Goal: Task Accomplishment & Management: Manage account settings

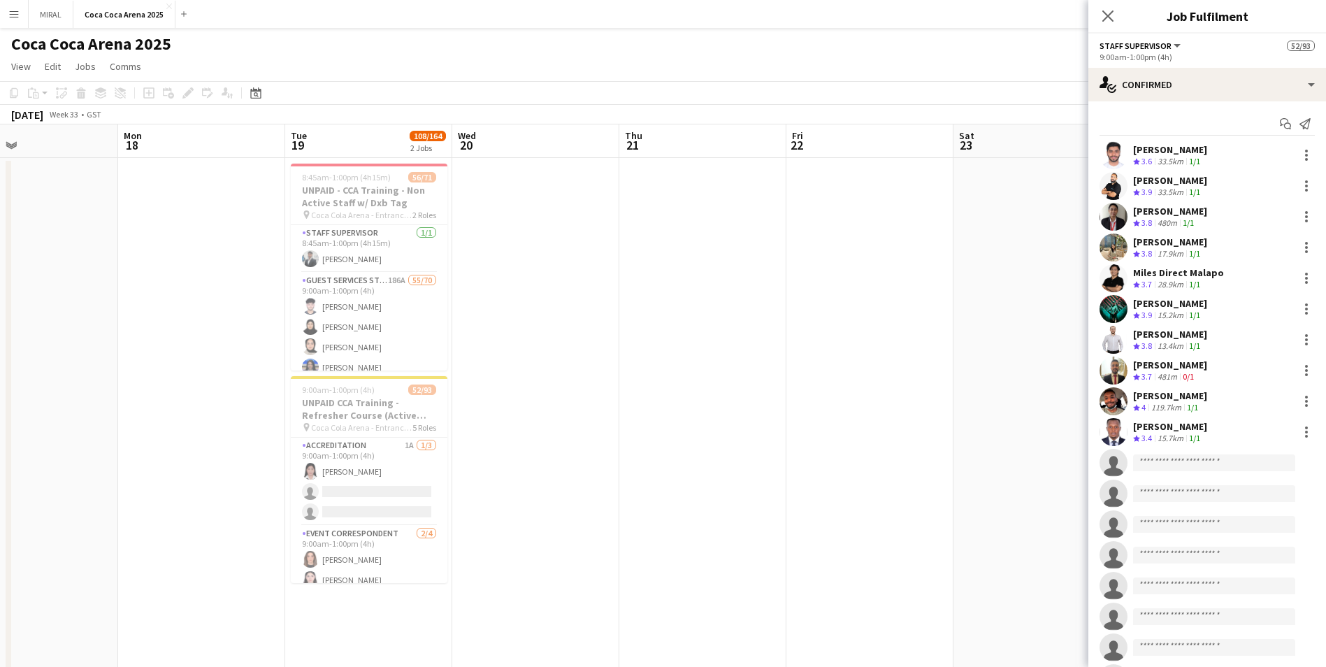
scroll to position [1487, 0]
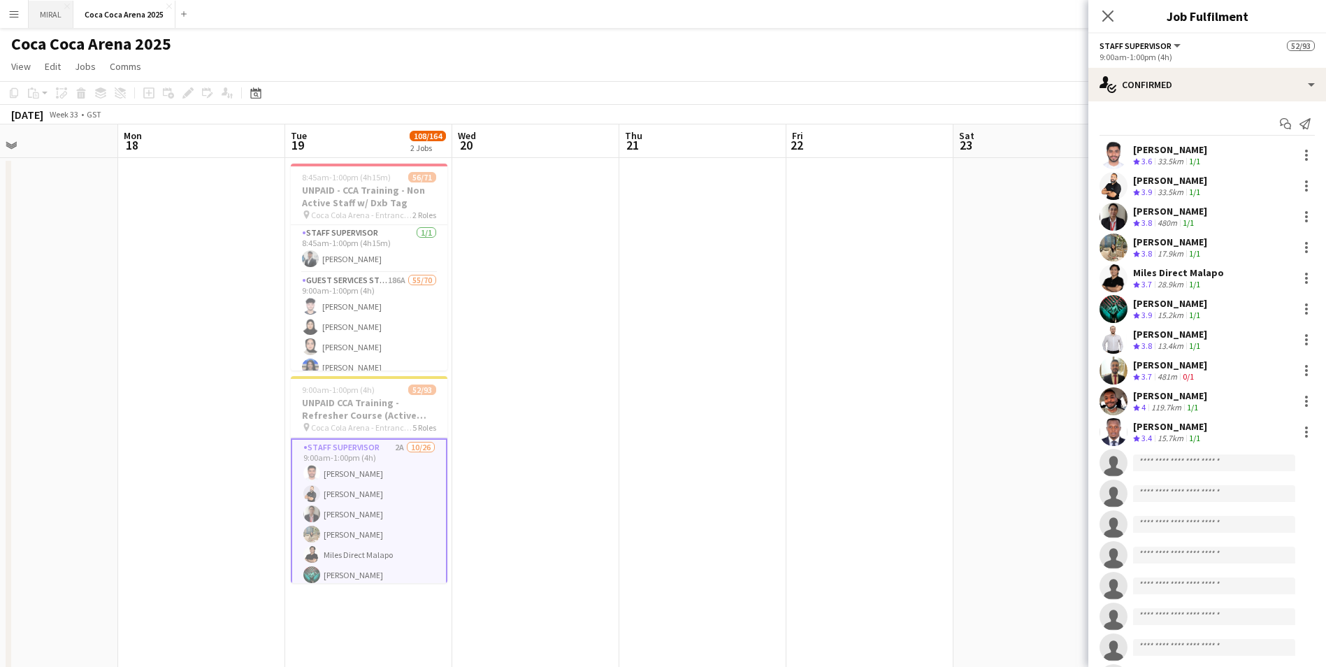
click at [54, 15] on button "MIRAL Close" at bounding box center [51, 14] width 45 height 27
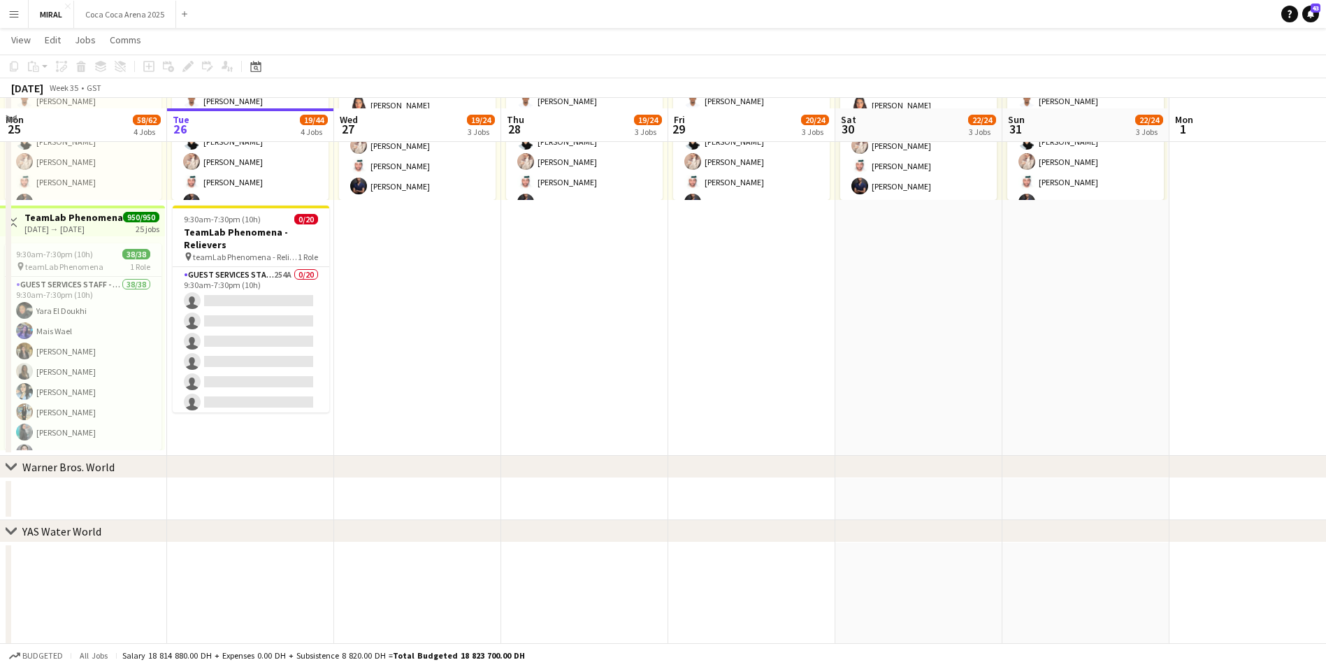
scroll to position [875, 0]
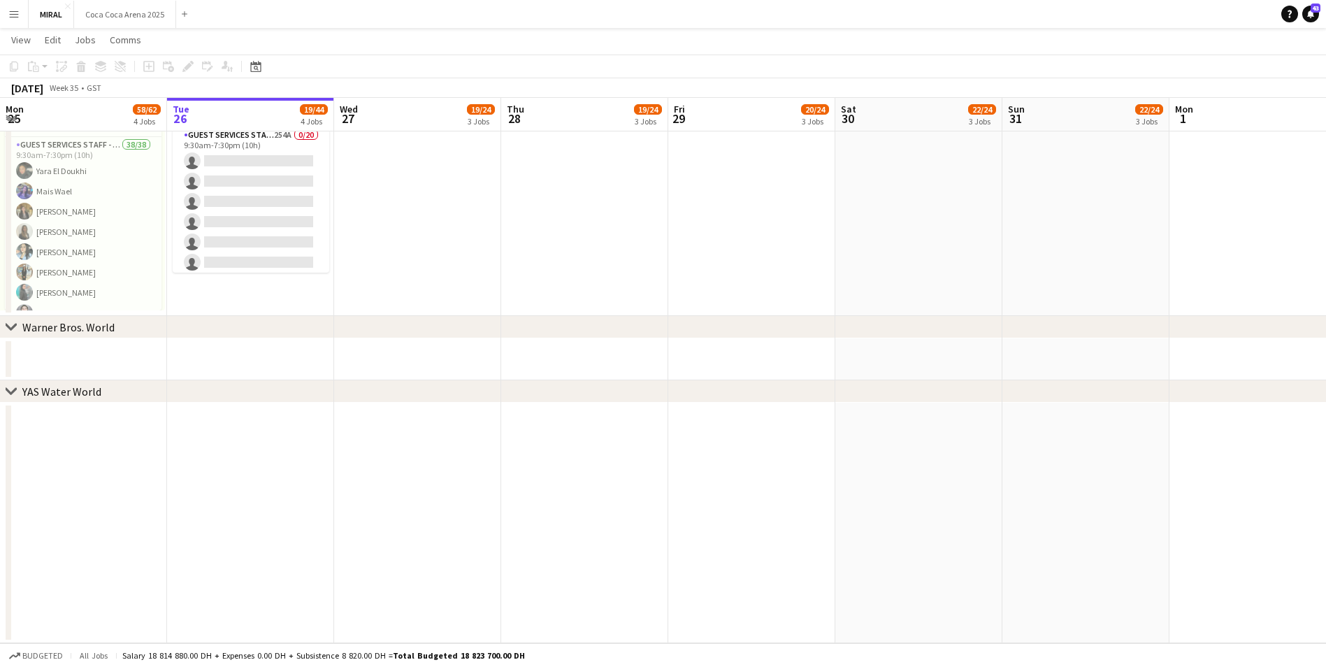
click at [53, 392] on div "YAS Water World" at bounding box center [61, 391] width 79 height 14
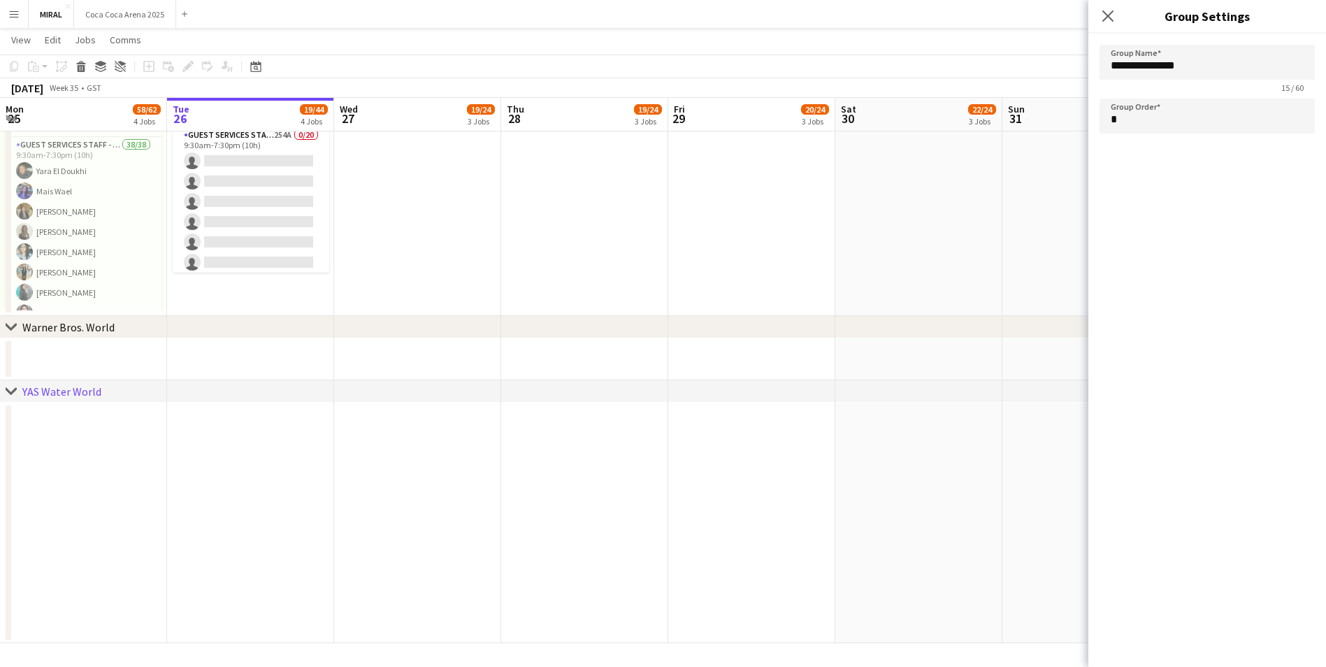
click at [53, 392] on div "YAS Water World" at bounding box center [61, 391] width 79 height 14
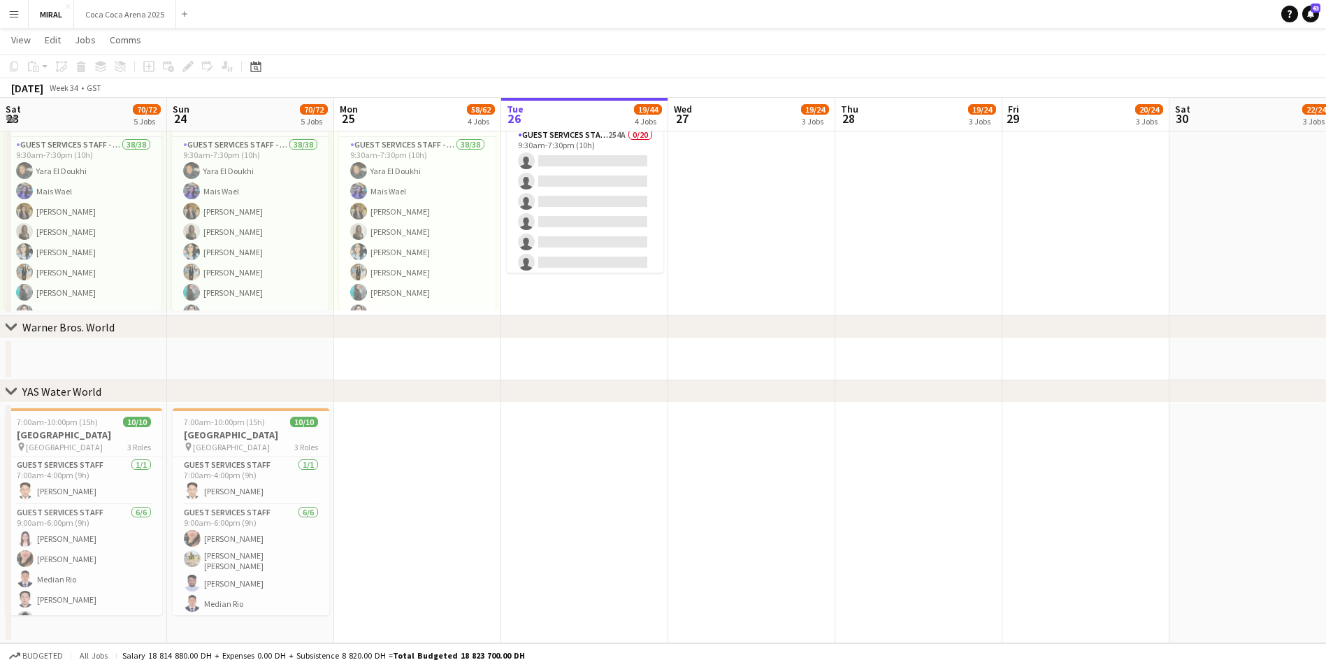
drag, startPoint x: 575, startPoint y: 518, endPoint x: 872, endPoint y: 510, distance: 296.4
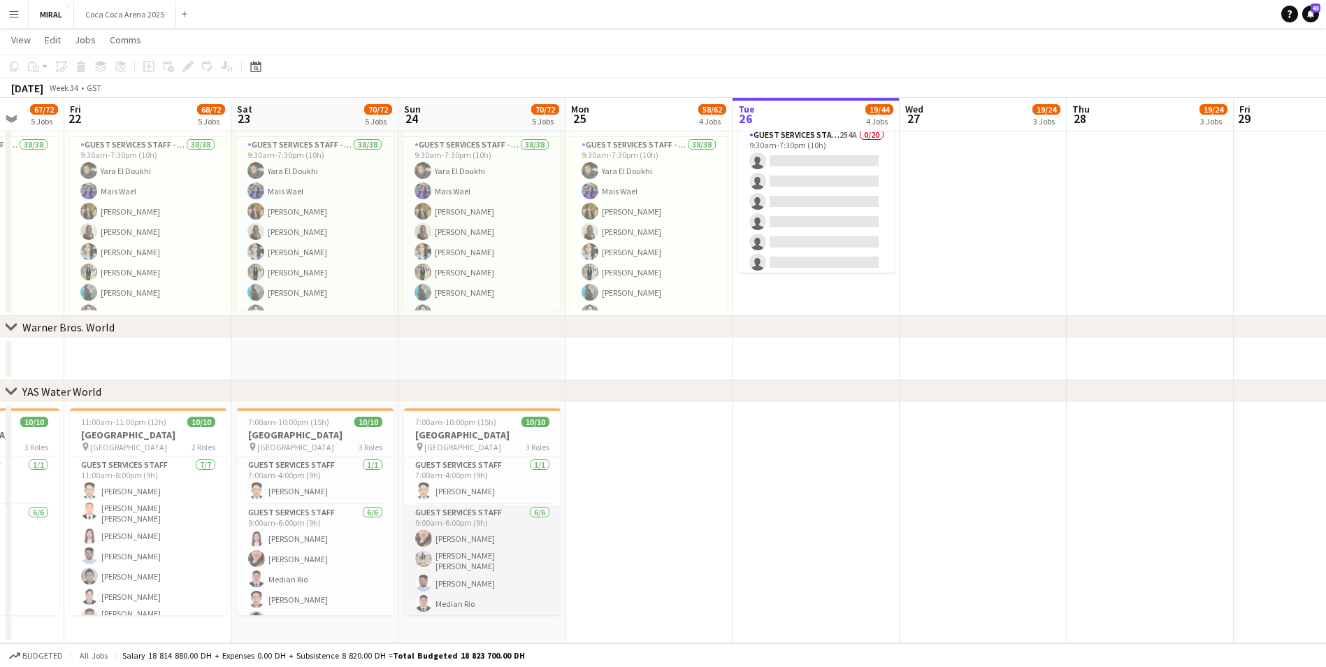
click at [499, 541] on app-card-role "Guest Services Staff [DATE] 9:00am-6:00pm (9h) Ignalyn De [PERSON_NAME] Lipura …" at bounding box center [482, 583] width 157 height 157
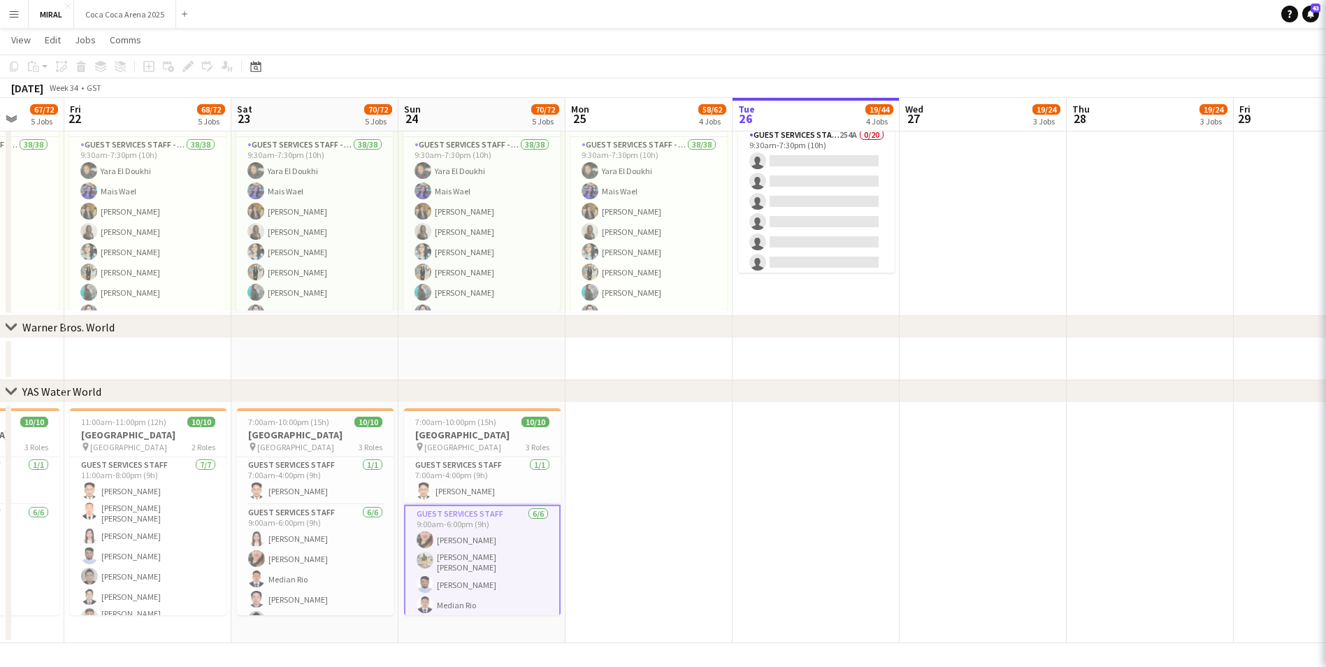
scroll to position [0, 436]
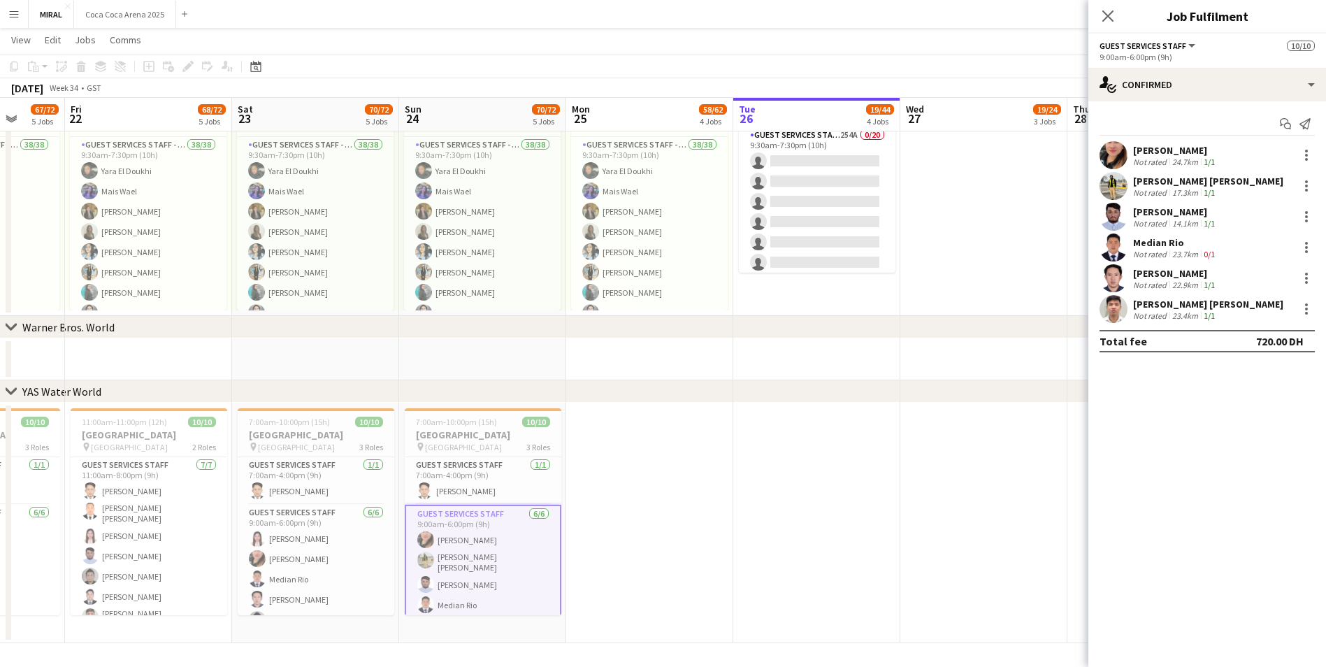
click at [1163, 275] on div "[PERSON_NAME]" at bounding box center [1175, 273] width 85 height 13
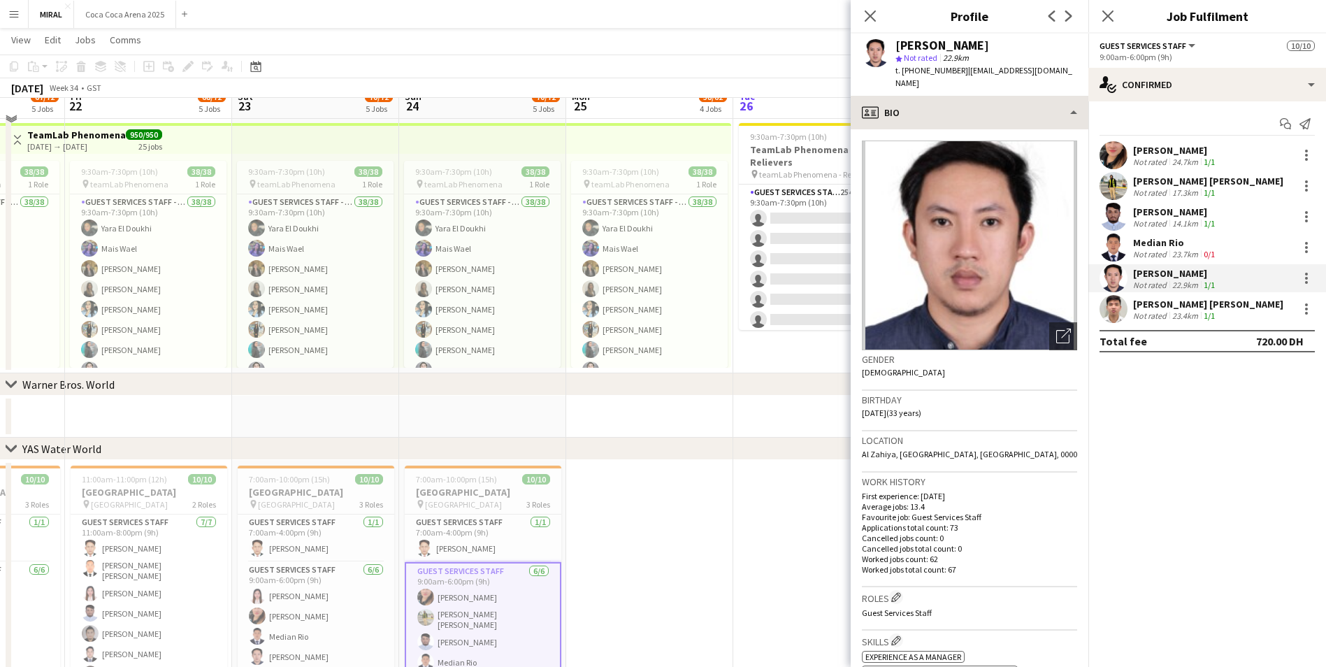
scroll to position [805, 0]
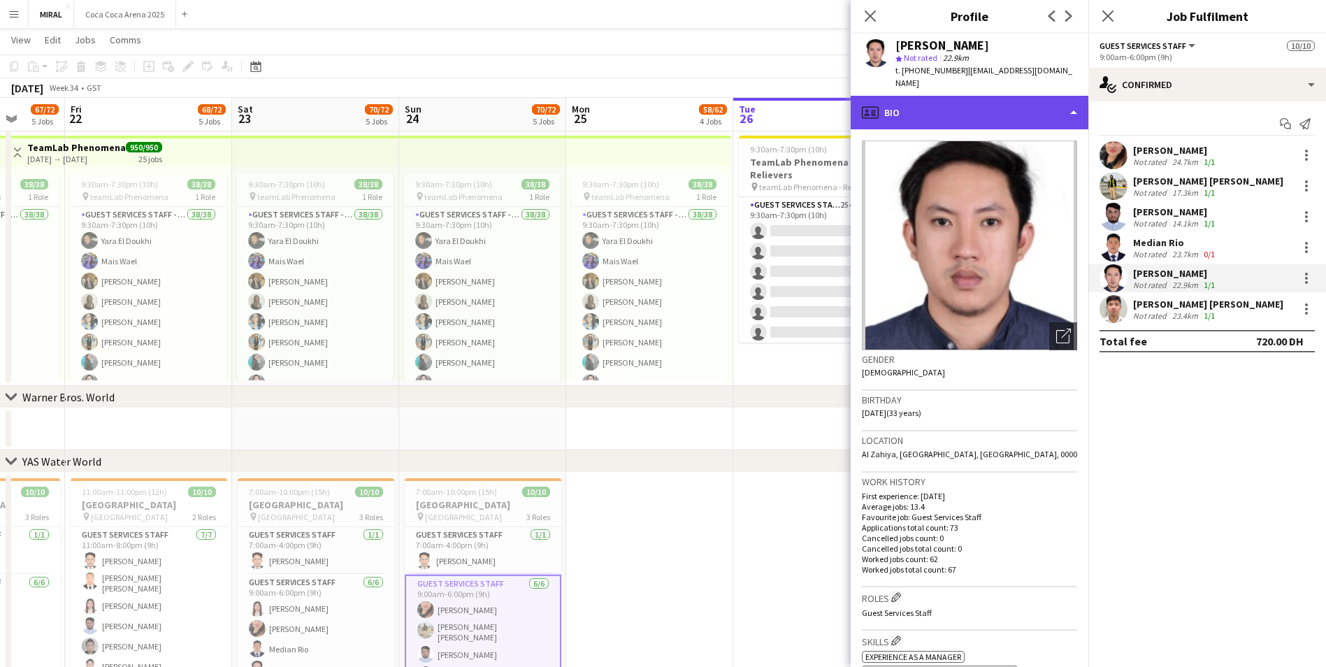
click at [1053, 96] on div "profile Bio" at bounding box center [970, 113] width 238 height 34
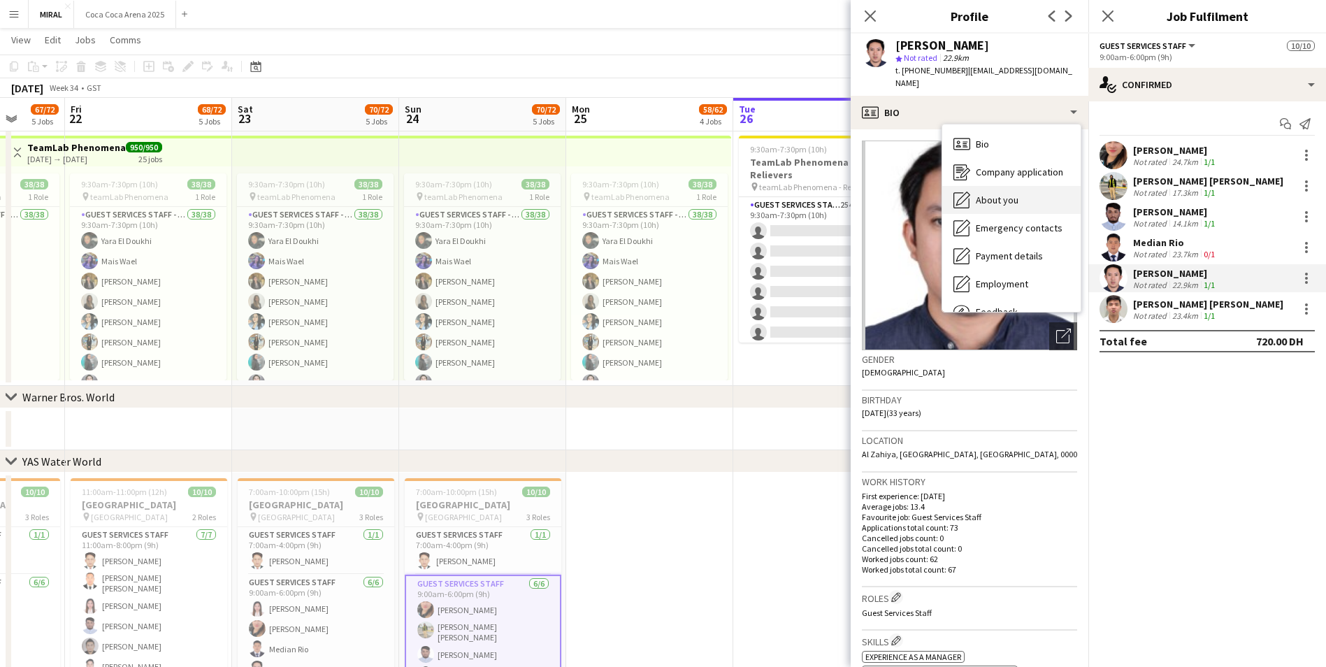
click at [1001, 194] on span "About you" at bounding box center [997, 200] width 43 height 13
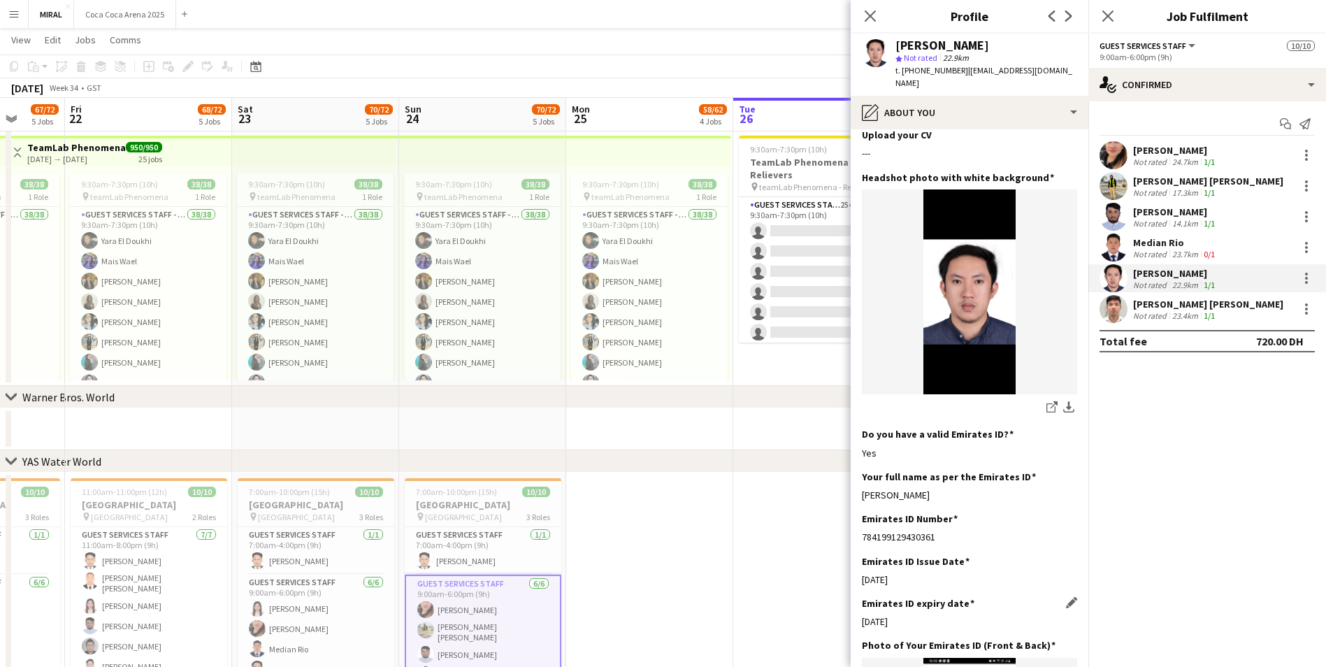
scroll to position [280, 0]
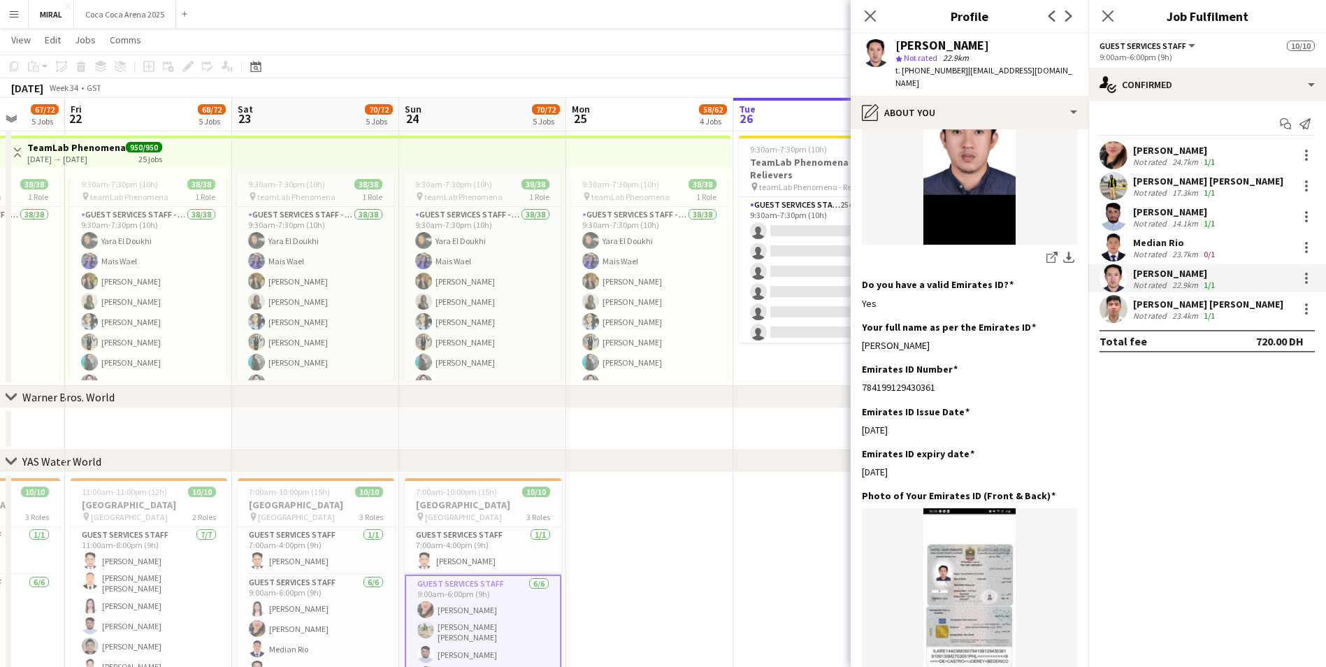
drag, startPoint x: 971, startPoint y: 332, endPoint x: 856, endPoint y: 332, distance: 115.3
click at [856, 332] on app-section-data-types "Bio Edit this field I was formerly an administrator in a restaurant where I lea…" at bounding box center [970, 397] width 238 height 537
copy div "[PERSON_NAME]"
click at [1156, 183] on div "[PERSON_NAME] [PERSON_NAME]" at bounding box center [1208, 181] width 150 height 13
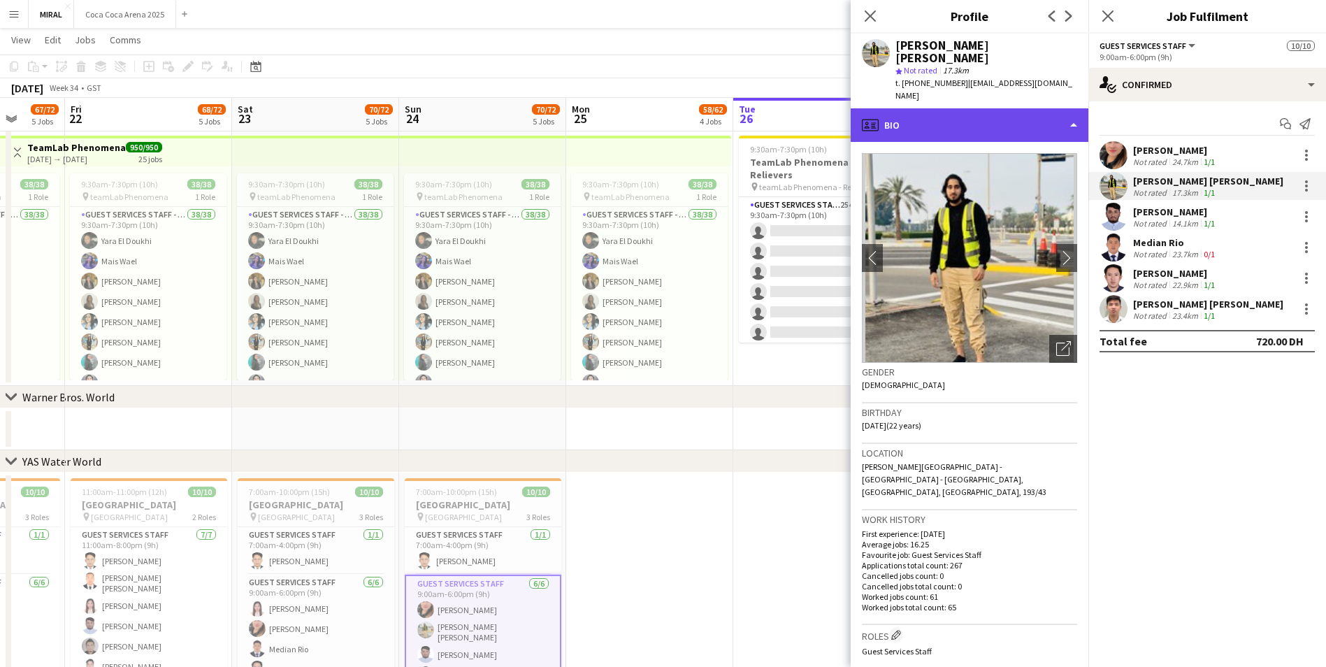
click at [988, 108] on div "profile Bio" at bounding box center [970, 125] width 238 height 34
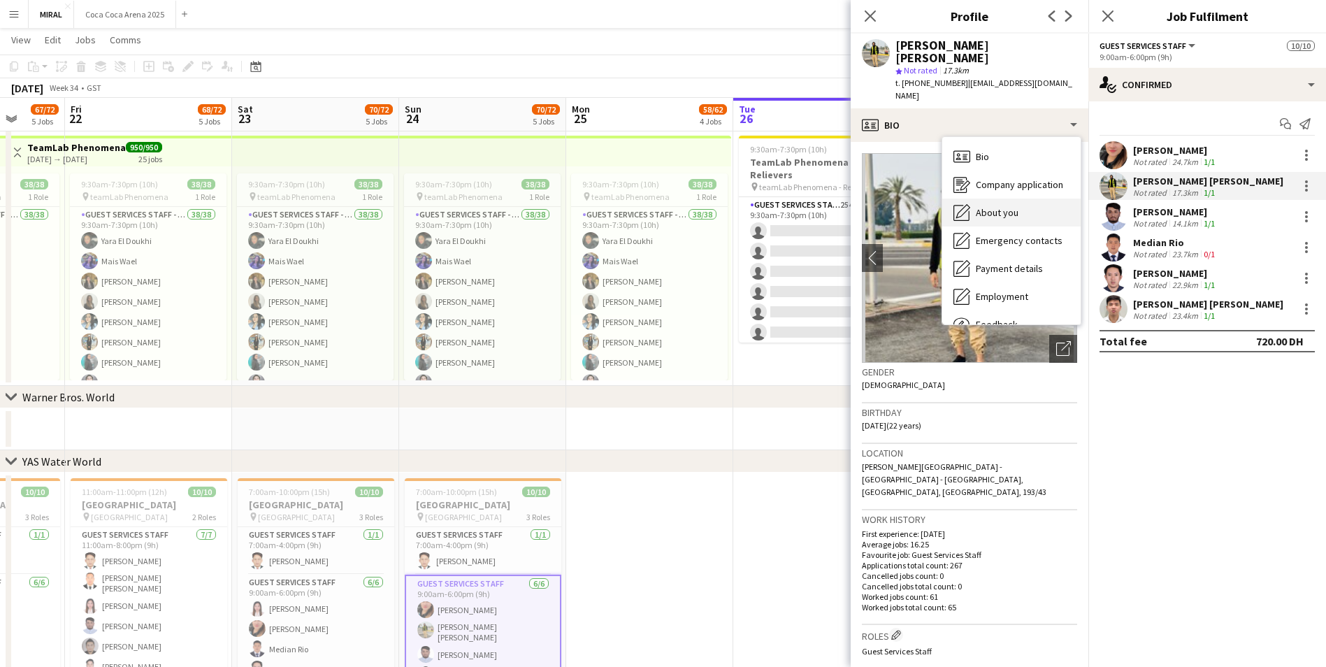
click at [992, 206] on span "About you" at bounding box center [997, 212] width 43 height 13
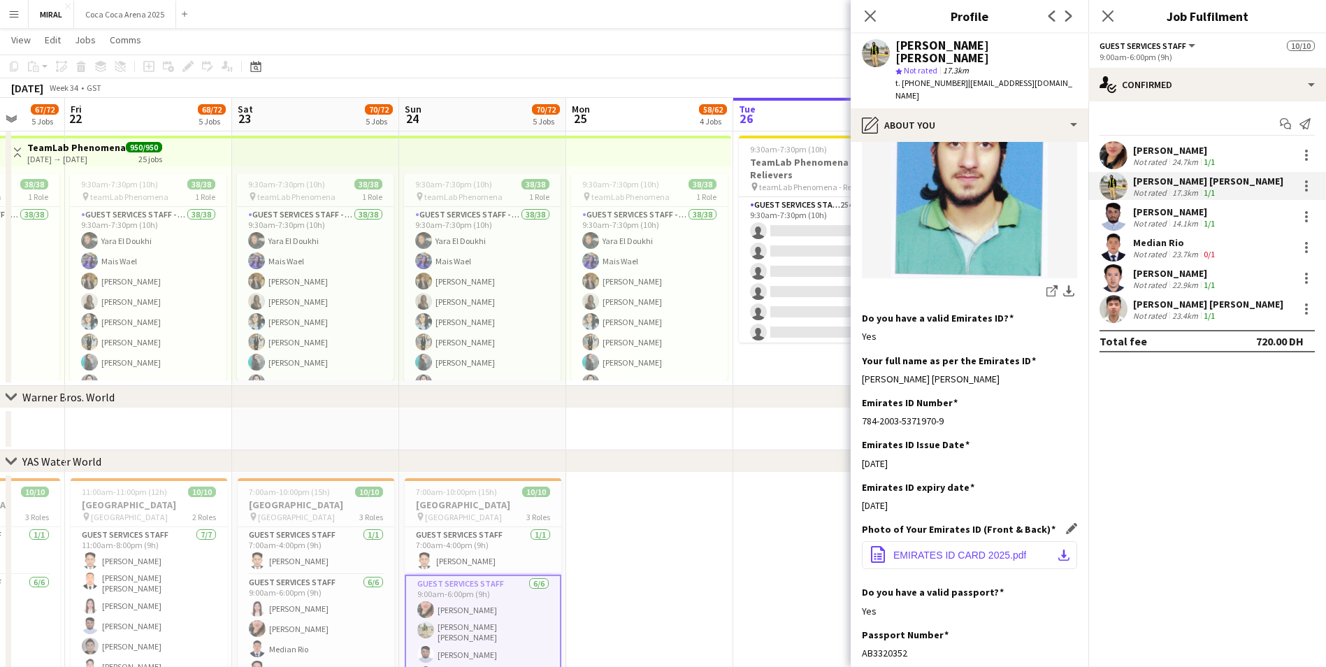
click at [1006, 549] on span "EMIRATES ID CARD 2025.pdf" at bounding box center [959, 554] width 133 height 11
click at [979, 549] on span "EMIRATES ID CARD 2025.pdf" at bounding box center [959, 554] width 133 height 11
